Goal: Information Seeking & Learning: Learn about a topic

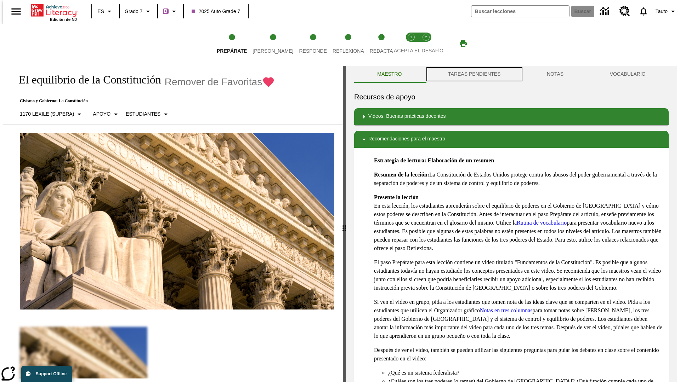
click at [473, 74] on button "TAREAS PENDIENTES" at bounding box center [474, 74] width 99 height 17
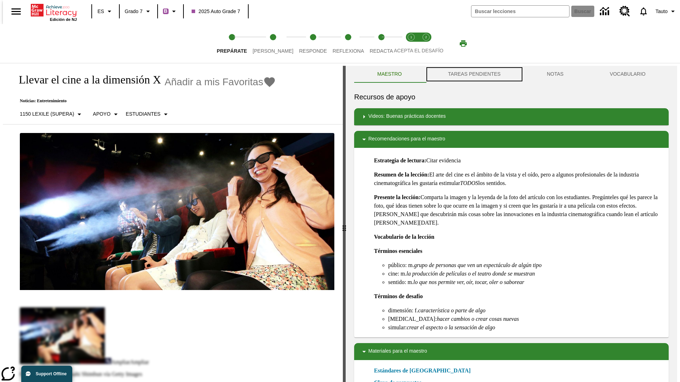
click at [473, 74] on button "TAREAS PENDIENTES" at bounding box center [474, 74] width 99 height 17
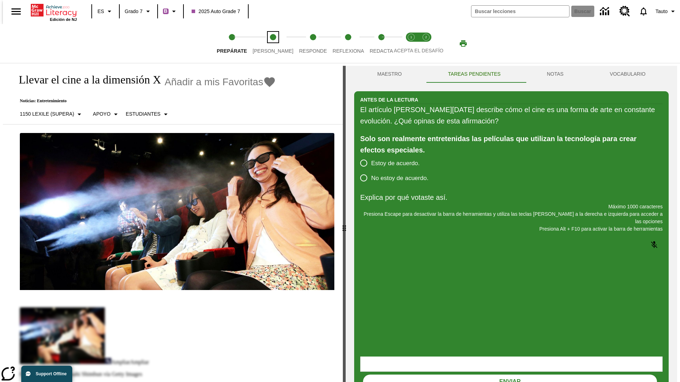
click at [267, 44] on span "[PERSON_NAME]" at bounding box center [272, 48] width 41 height 13
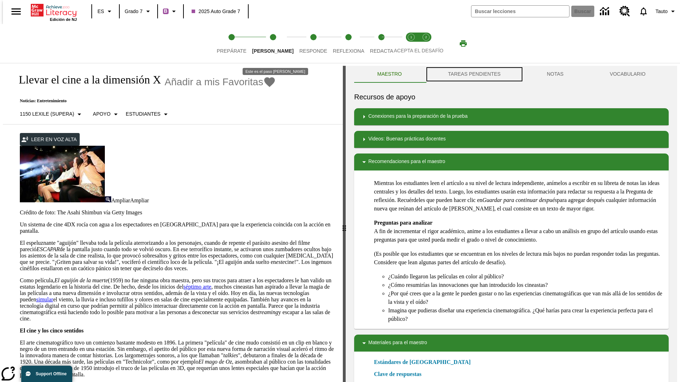
scroll to position [0, 0]
click at [473, 74] on button "TAREAS PENDIENTES" at bounding box center [474, 73] width 99 height 17
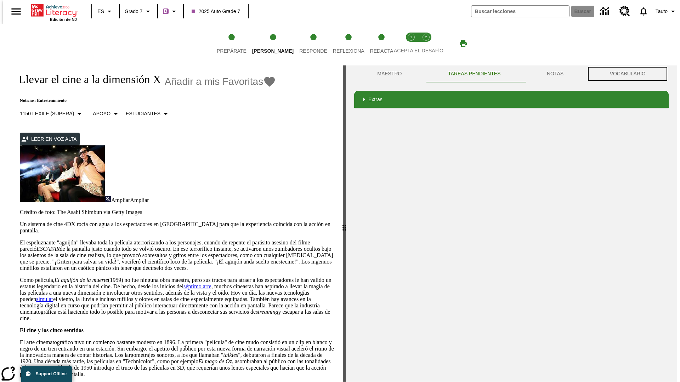
click at [629, 74] on button "VOCABULARIO" at bounding box center [627, 73] width 82 height 17
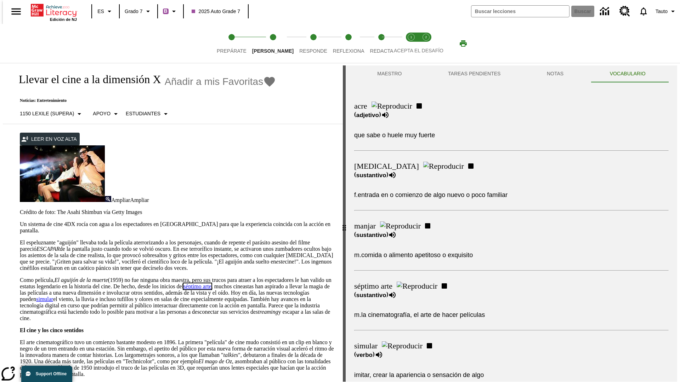
click at [211, 283] on link "séptimo arte" at bounding box center [197, 286] width 28 height 6
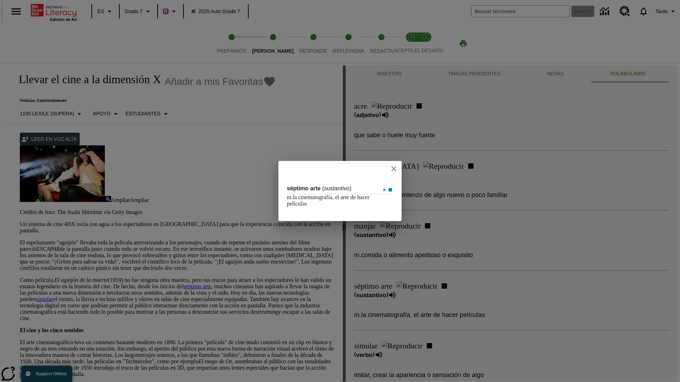
click at [396, 168] on icon "close" at bounding box center [393, 168] width 5 height 5
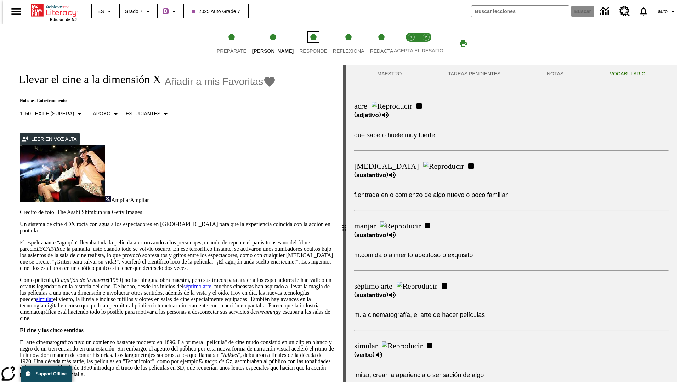
click at [302, 44] on span "Responde" at bounding box center [313, 48] width 28 height 13
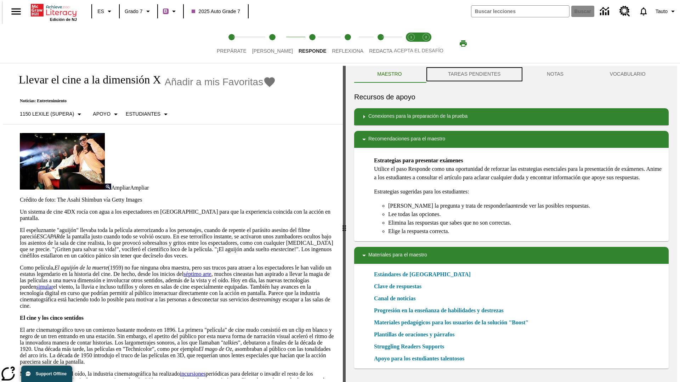
scroll to position [0, 0]
click at [473, 74] on button "TAREAS PENDIENTES" at bounding box center [474, 73] width 99 height 17
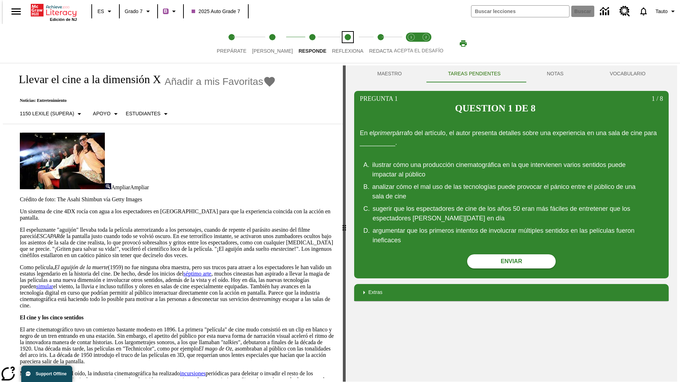
click at [338, 44] on span "Reflexiona" at bounding box center [347, 48] width 31 height 13
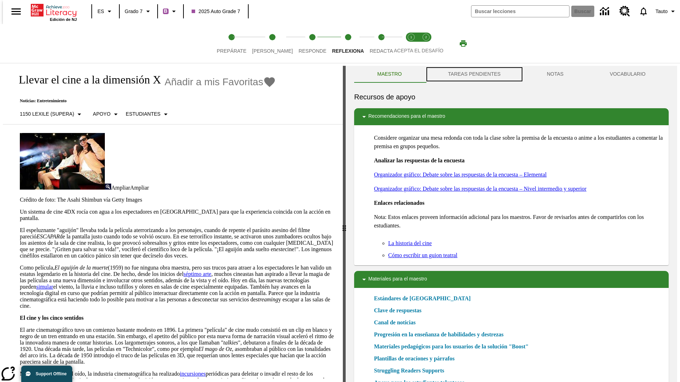
scroll to position [0, 0]
click at [473, 74] on button "TAREAS PENDIENTES" at bounding box center [474, 73] width 99 height 17
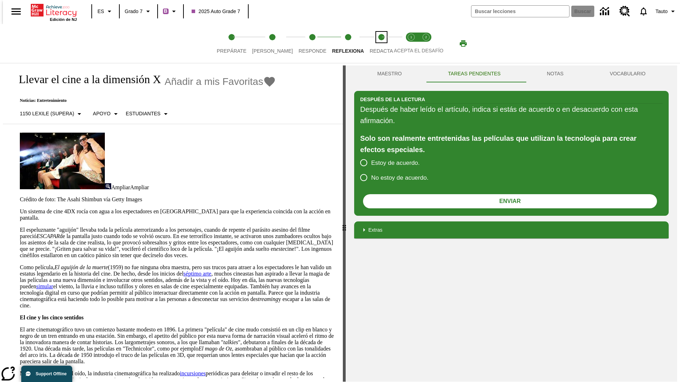
click at [373, 44] on span "Redacta" at bounding box center [380, 48] width 23 height 13
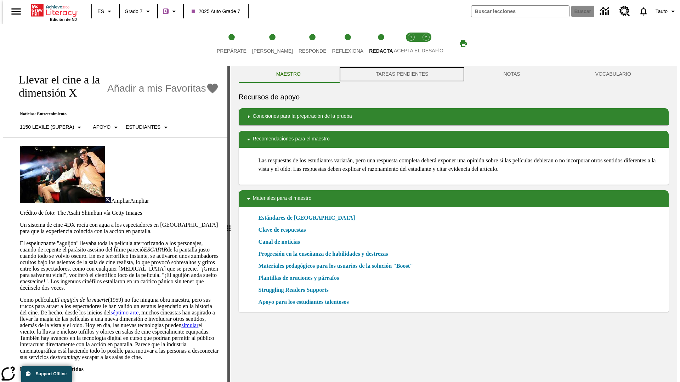
scroll to position [0, 0]
click at [401, 74] on button "TAREAS PENDIENTES" at bounding box center [401, 73] width 127 height 17
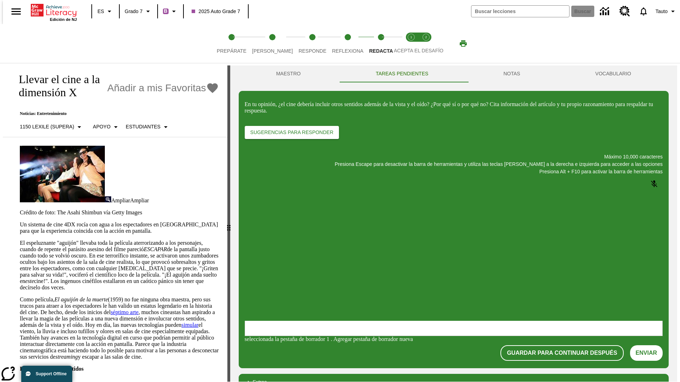
scroll to position [0, 0]
